Goal: Download file/media

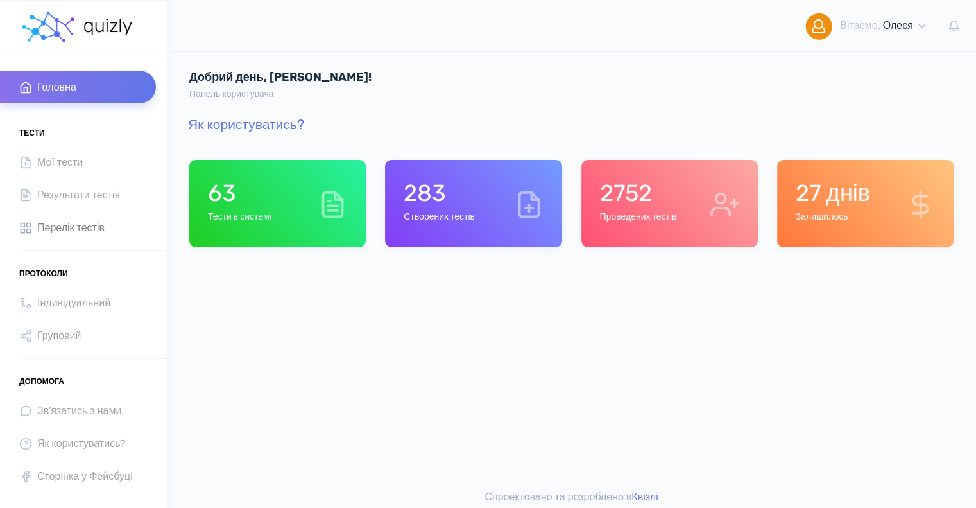
click at [67, 230] on span "Перелік тестів" at bounding box center [70, 227] width 67 height 17
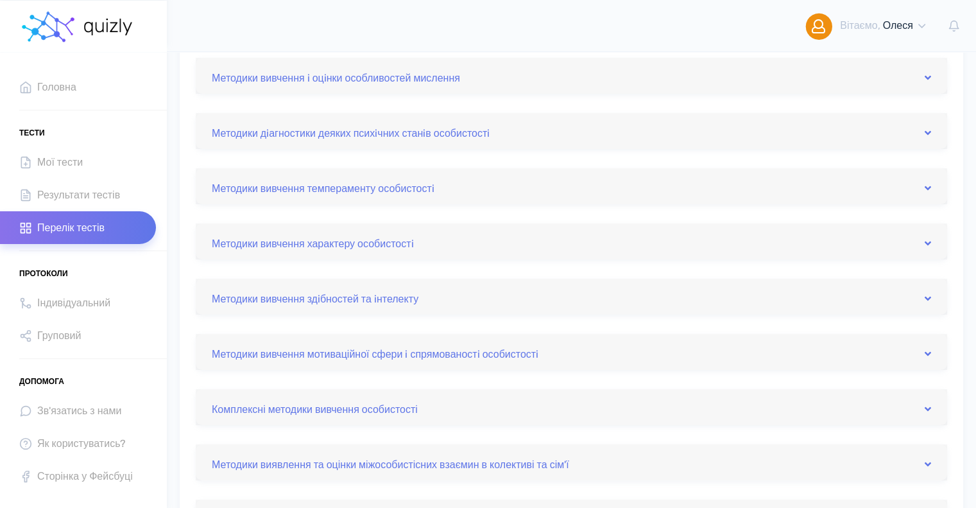
scroll to position [193, 0]
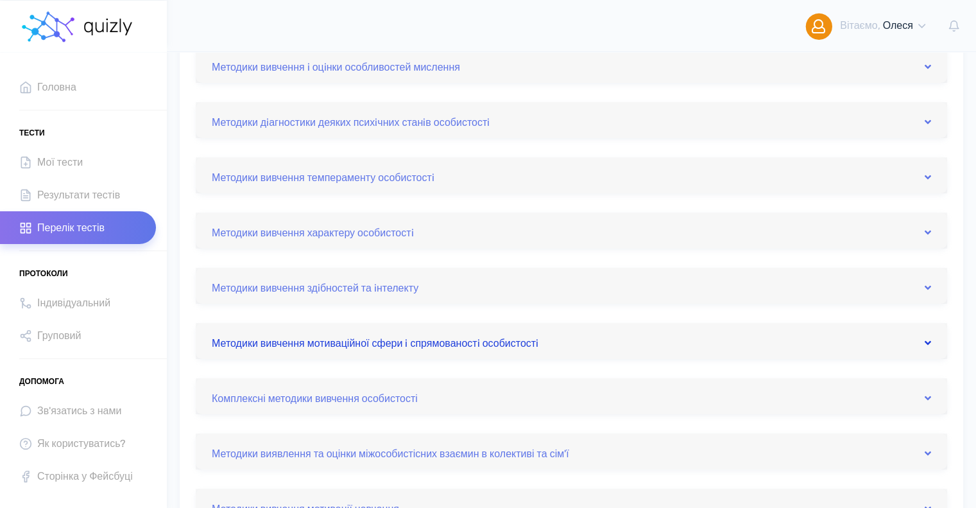
click at [418, 346] on link "Методики вивчення мотиваційної сфери i спрямованостi особистостi" at bounding box center [571, 340] width 719 height 21
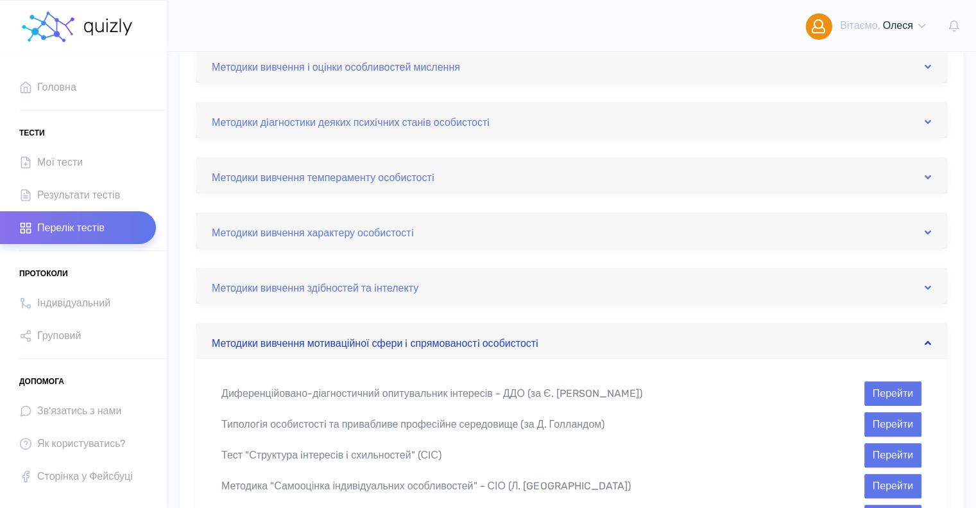
click at [418, 346] on link "Методики вивчення мотиваційної сфери i спрямованостi особистостi" at bounding box center [571, 340] width 719 height 21
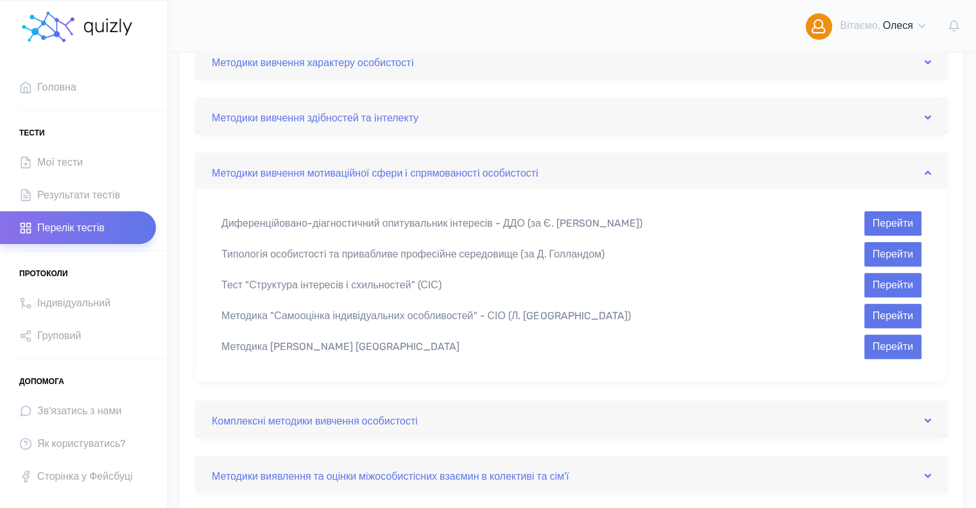
scroll to position [385, 0]
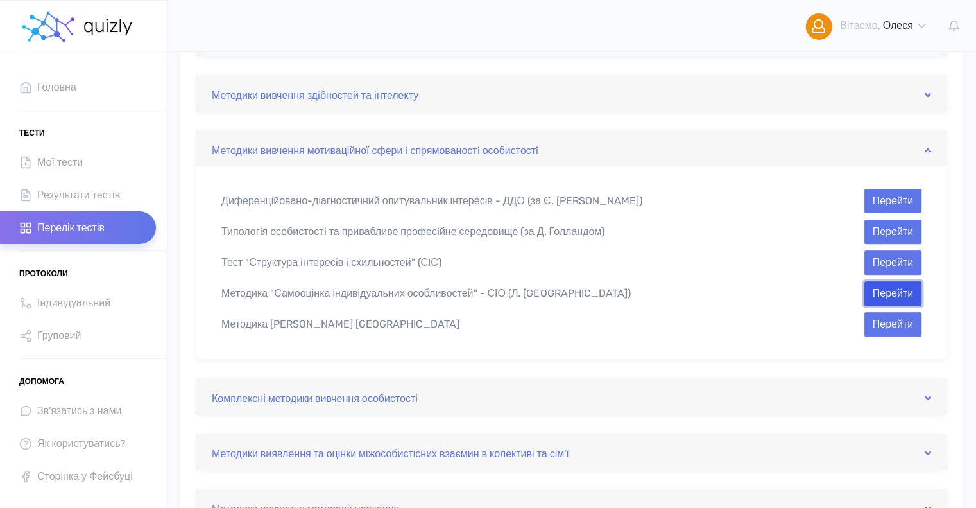
click at [906, 289] on button "Перейти" at bounding box center [892, 293] width 57 height 24
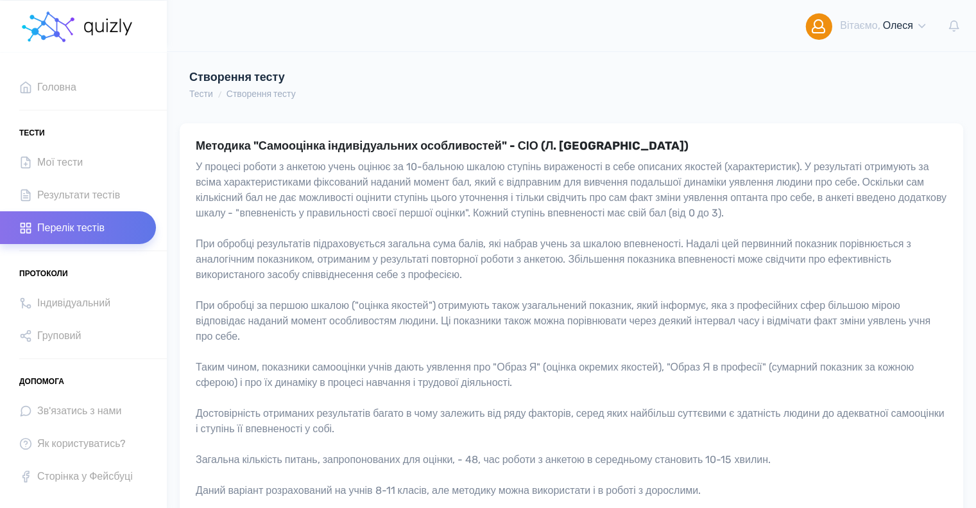
scroll to position [228, 0]
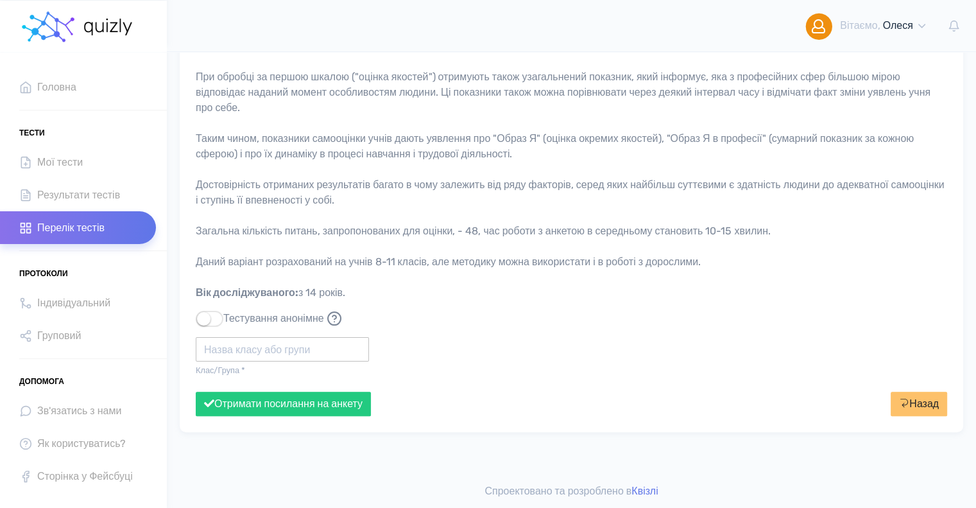
click at [311, 356] on input "text" at bounding box center [282, 349] width 173 height 24
type input "Політех"
click at [196, 391] on button "Отримати посилання на анкету" at bounding box center [283, 403] width 175 height 24
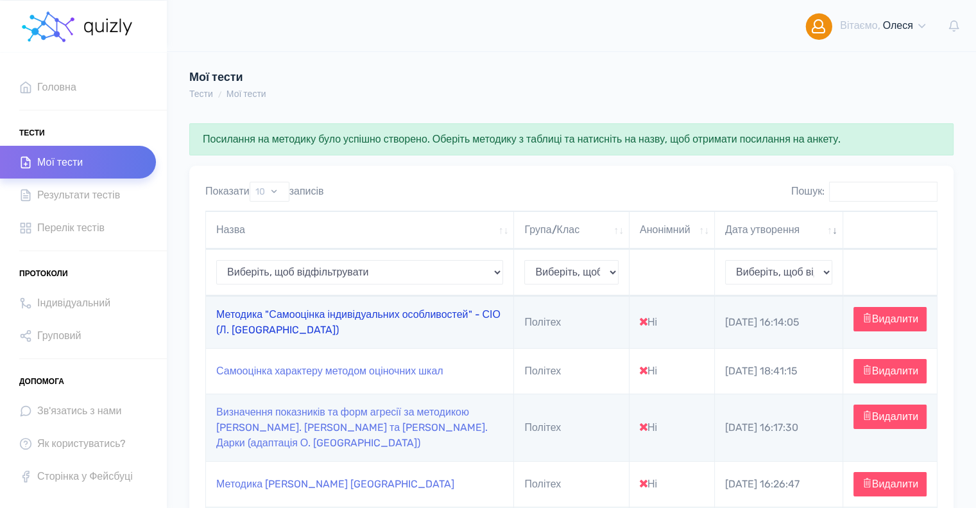
click at [358, 318] on link "Методика "Самооцінка індивідуальних особливостей" - СІО (Л. [GEOGRAPHIC_DATA])" at bounding box center [358, 322] width 284 height 28
type input "[URL][DOMAIN_NAME]"
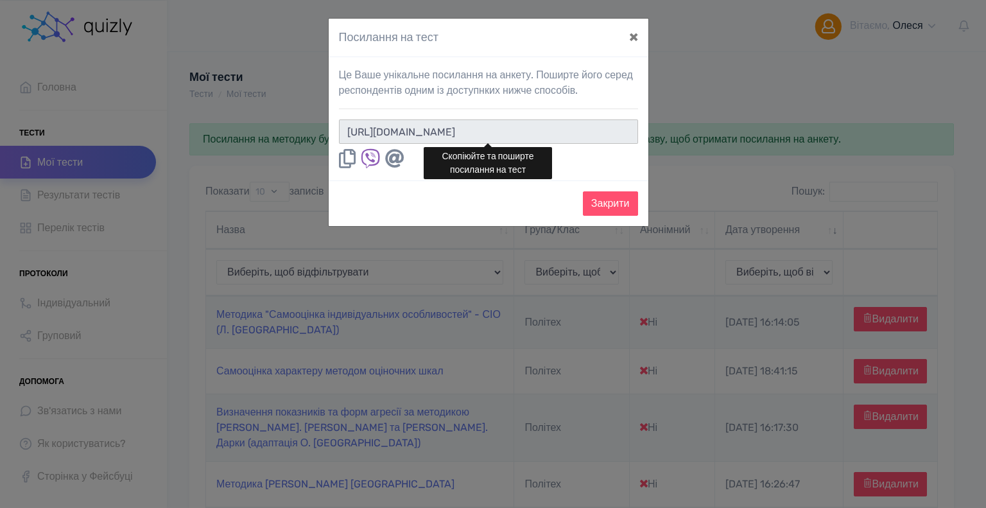
click at [579, 132] on input "https://quizly.com.ua/quiz/87HEa9sMHC3sI" at bounding box center [488, 131] width 299 height 24
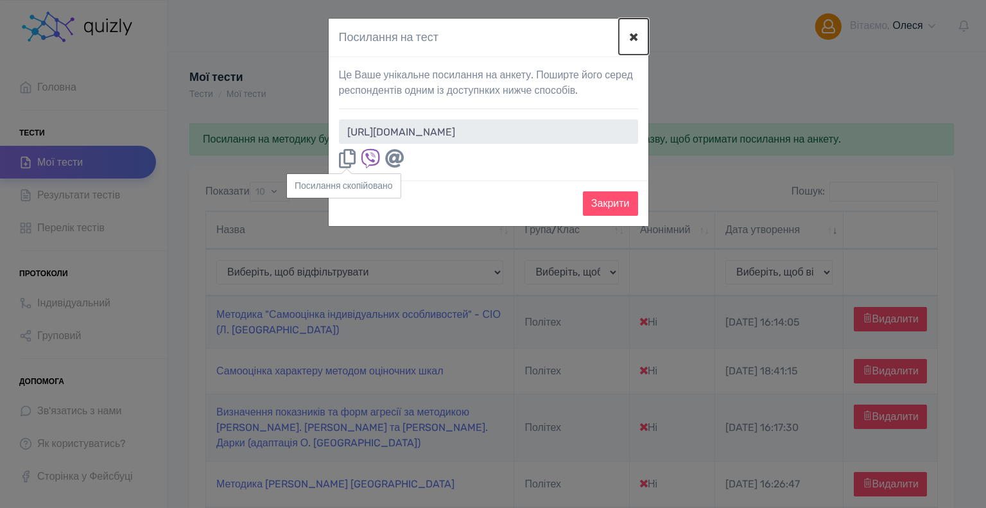
click at [630, 30] on button "×" at bounding box center [634, 37] width 30 height 36
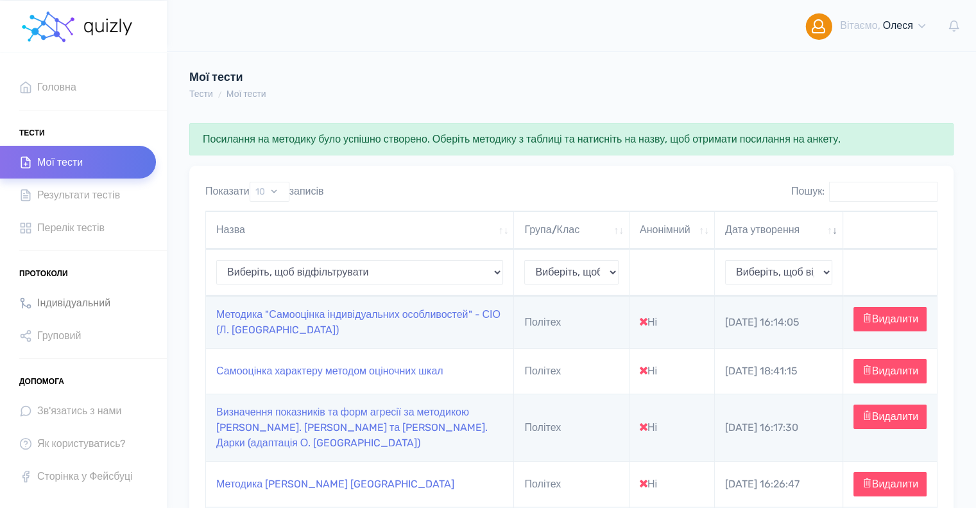
click at [58, 304] on span "Індивідуальний" at bounding box center [73, 302] width 73 height 17
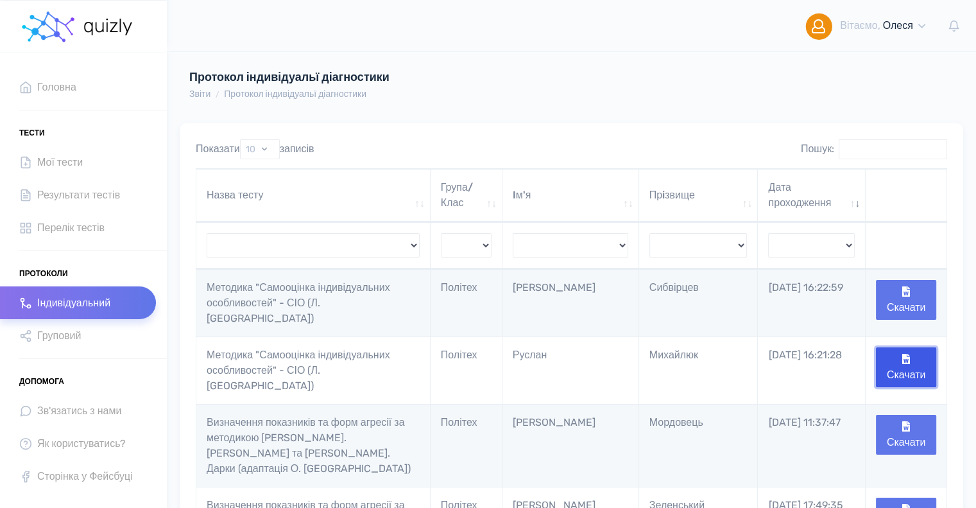
click at [898, 360] on button "Скачати" at bounding box center [906, 367] width 60 height 40
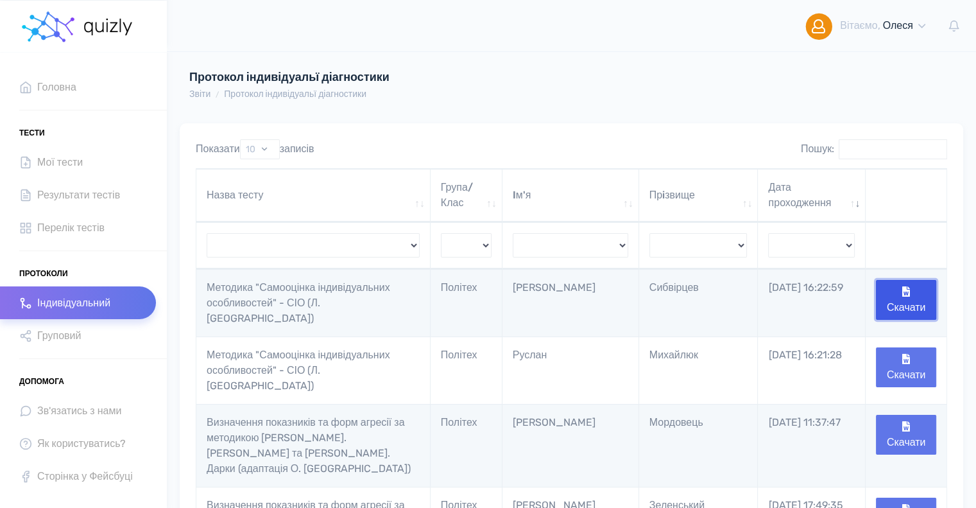
click at [911, 302] on button "Скачати" at bounding box center [906, 300] width 60 height 40
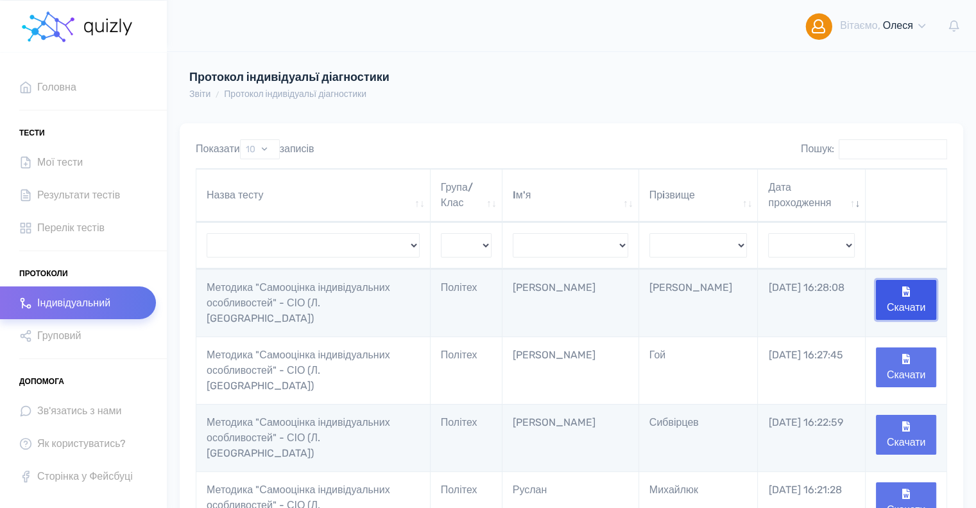
click at [927, 299] on button "Скачати" at bounding box center [906, 300] width 60 height 40
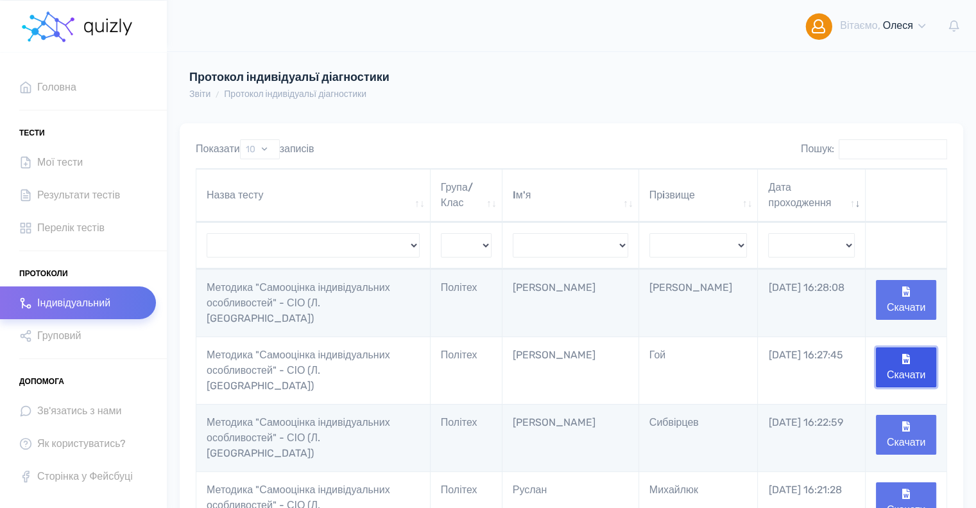
click at [923, 358] on button "Скачати" at bounding box center [906, 367] width 60 height 40
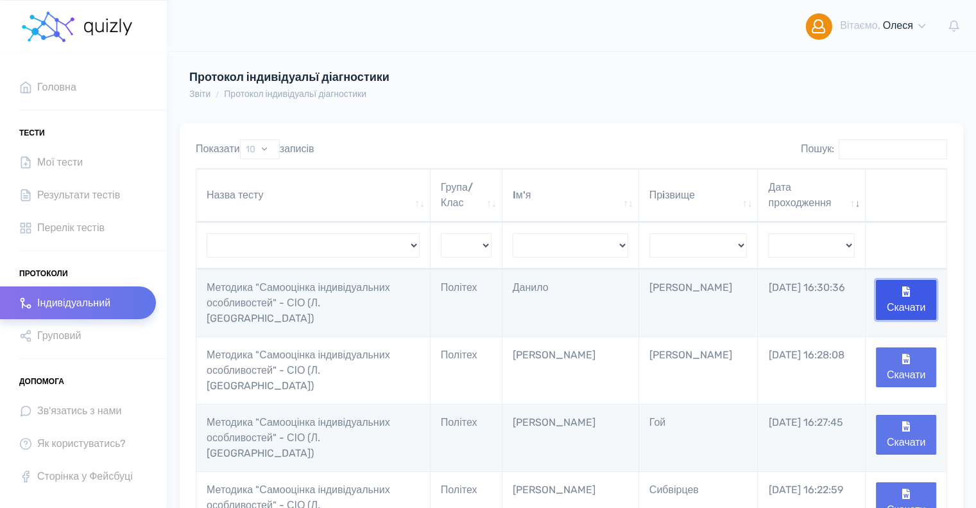
click at [912, 296] on button "Скачати" at bounding box center [906, 300] width 60 height 40
click at [912, 291] on button "Скачати" at bounding box center [906, 300] width 60 height 40
click at [893, 297] on button "Скачати" at bounding box center [906, 300] width 60 height 40
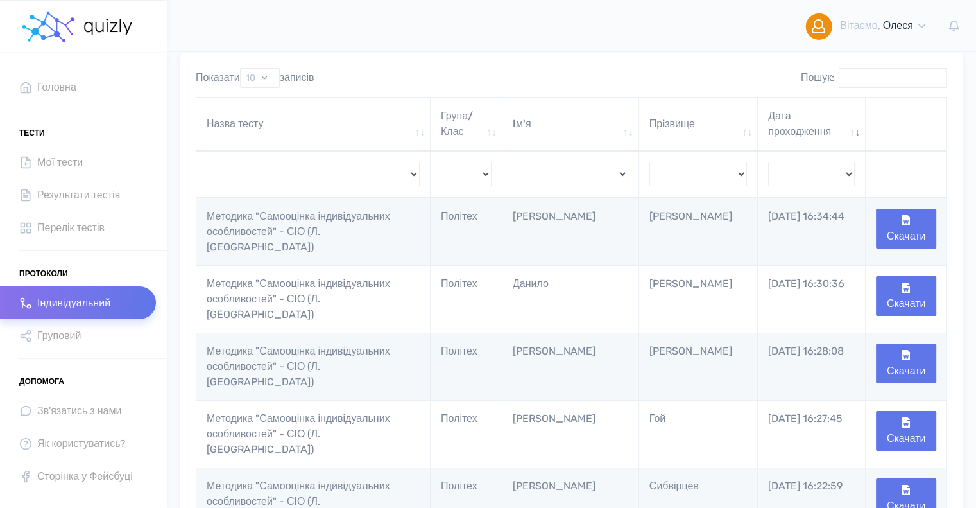
scroll to position [64, 0]
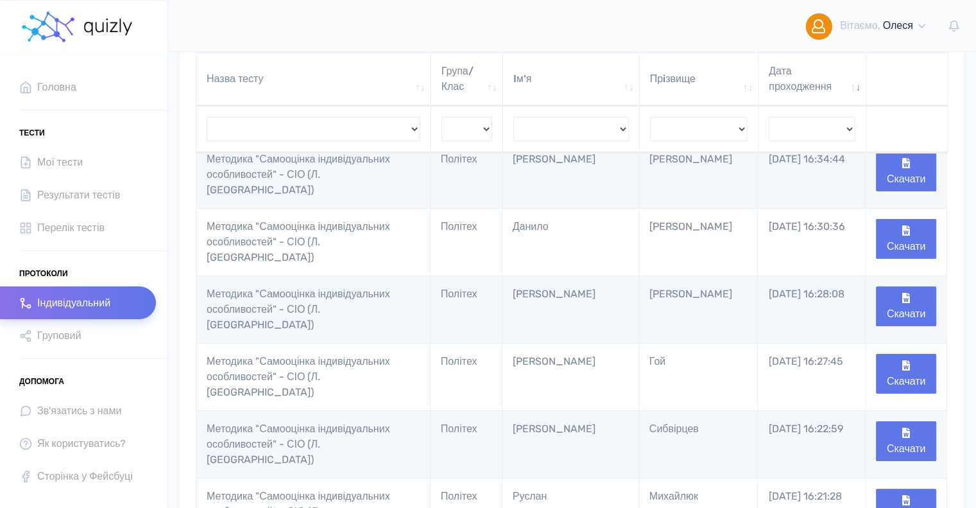
scroll to position [193, 0]
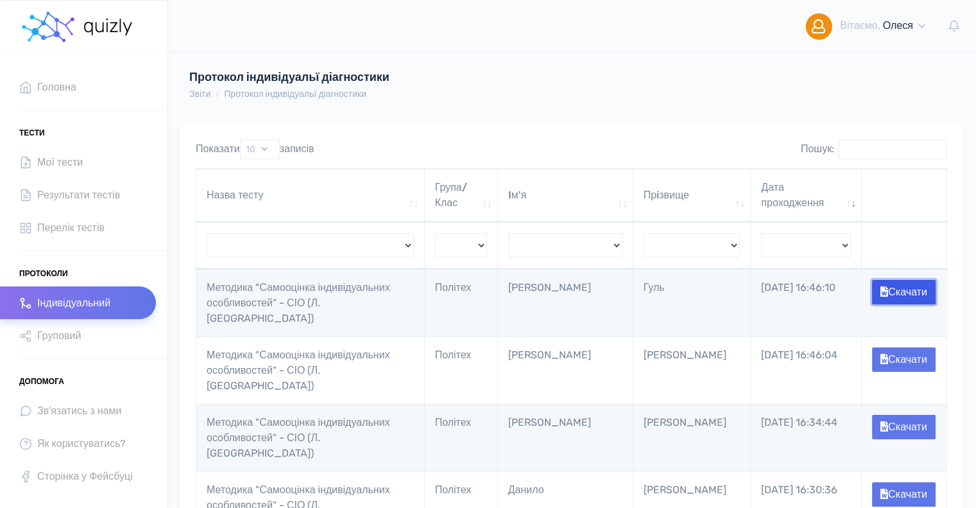
click at [897, 300] on button "Скачати" at bounding box center [904, 292] width 64 height 24
click at [901, 361] on button "Скачати" at bounding box center [904, 359] width 64 height 24
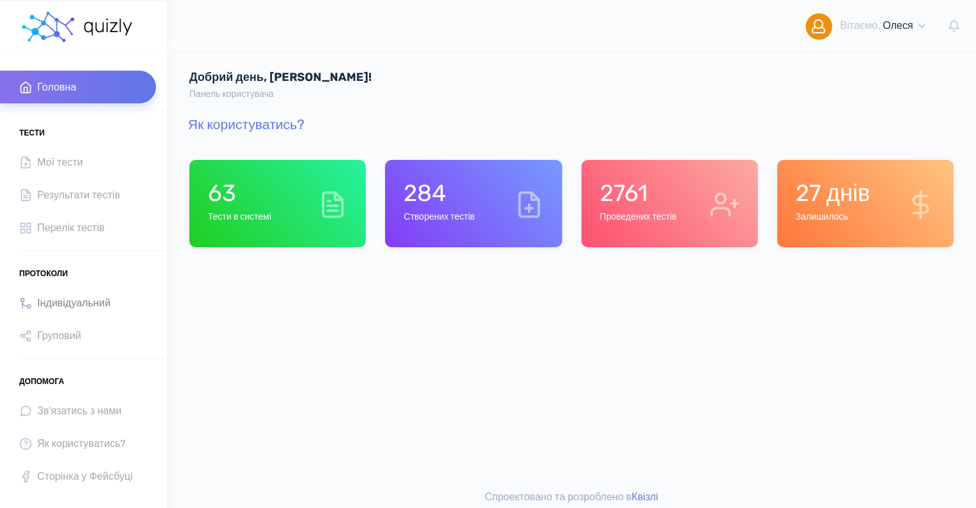
click at [67, 300] on span "Індивідуальний" at bounding box center [73, 302] width 73 height 17
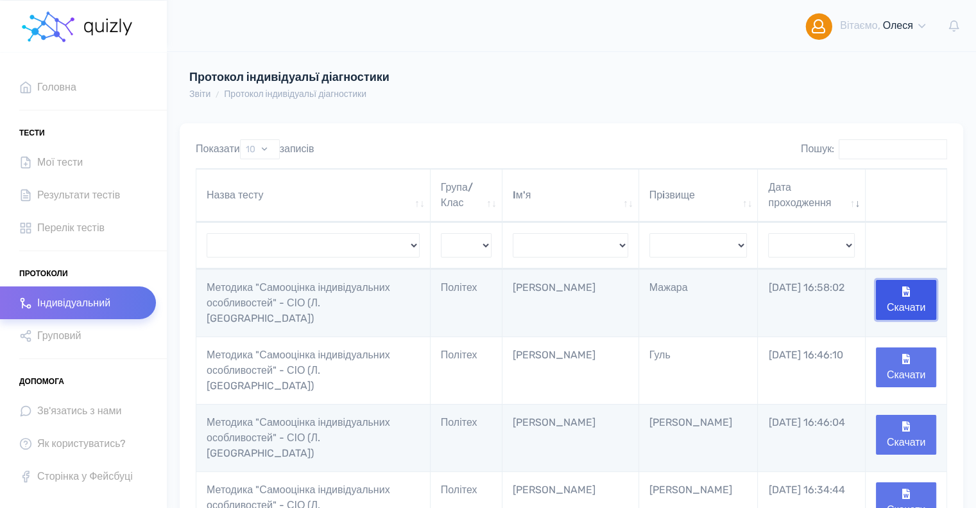
click at [889, 289] on button "Скачати" at bounding box center [906, 300] width 60 height 40
